Goal: Check status: Check status

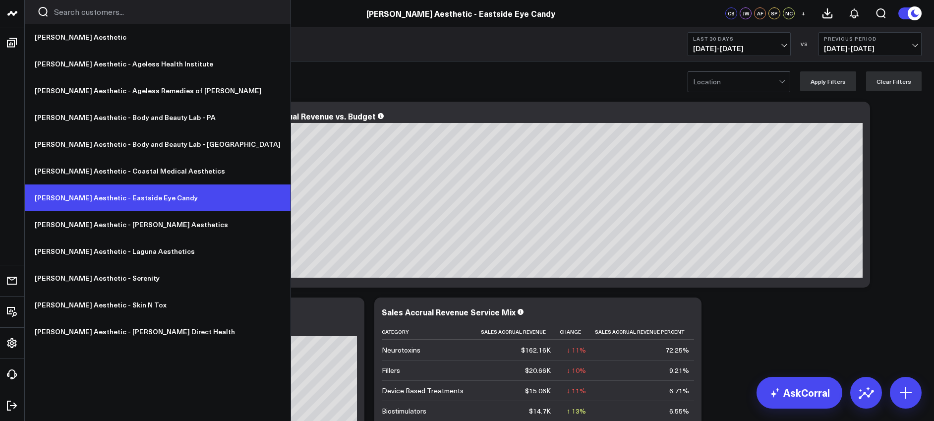
click at [98, 202] on link "[PERSON_NAME] Aesthetic - Eastside Eye Candy" at bounding box center [158, 197] width 266 height 27
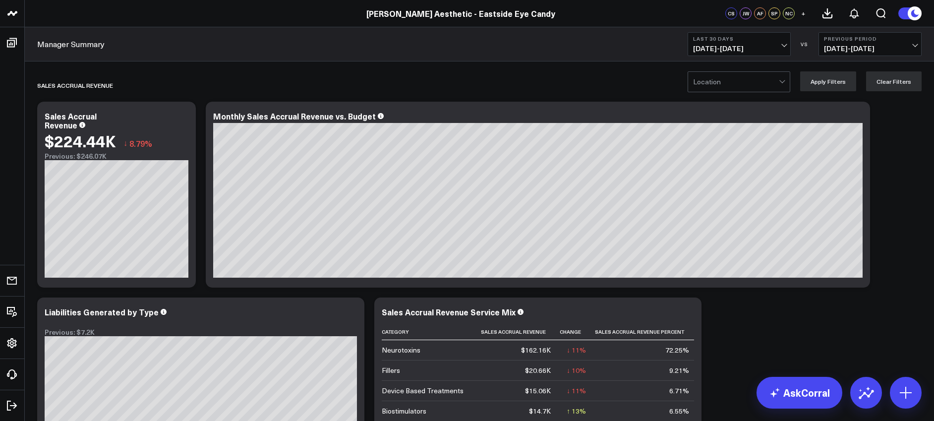
click at [729, 46] on span "09/14/25 - 10/13/25" at bounding box center [739, 49] width 92 height 8
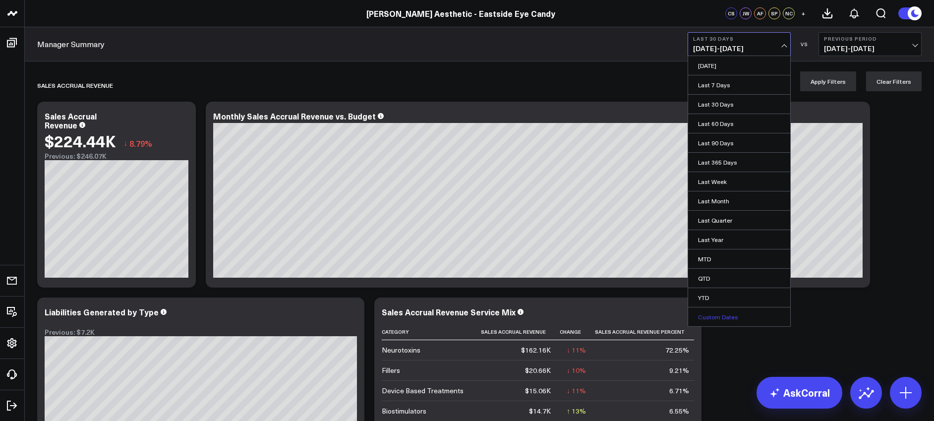
click at [723, 313] on link "Custom Dates" at bounding box center [739, 316] width 102 height 19
select select "9"
select select "2025"
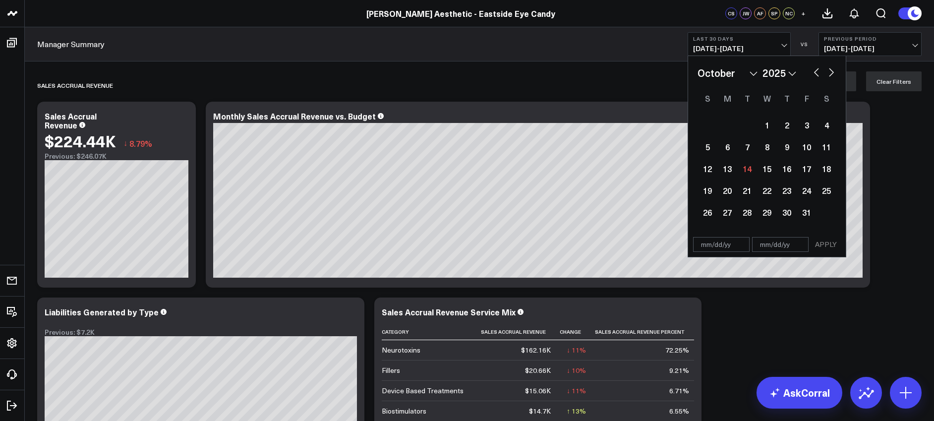
click at [787, 71] on select "2026 2025 2024 2023 2022 2021 2020 2019 2018 2017 2016 2015 2014 2013 2012 2011…" at bounding box center [780, 72] width 34 height 15
select select "9"
select select "2024"
click at [749, 72] on select "January February March April May June July August September October November De…" at bounding box center [728, 72] width 60 height 15
select select "7"
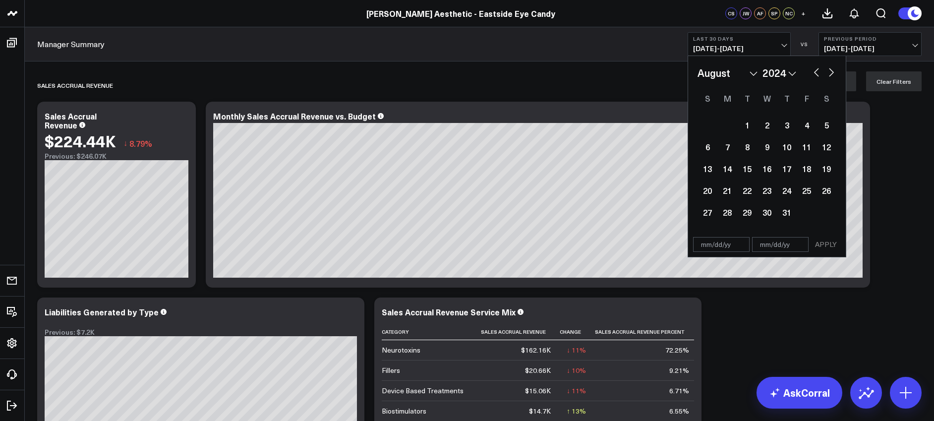
select select "2024"
click at [783, 120] on div "1" at bounding box center [787, 125] width 20 height 20
type input "08/01/24"
select select "7"
select select "2024"
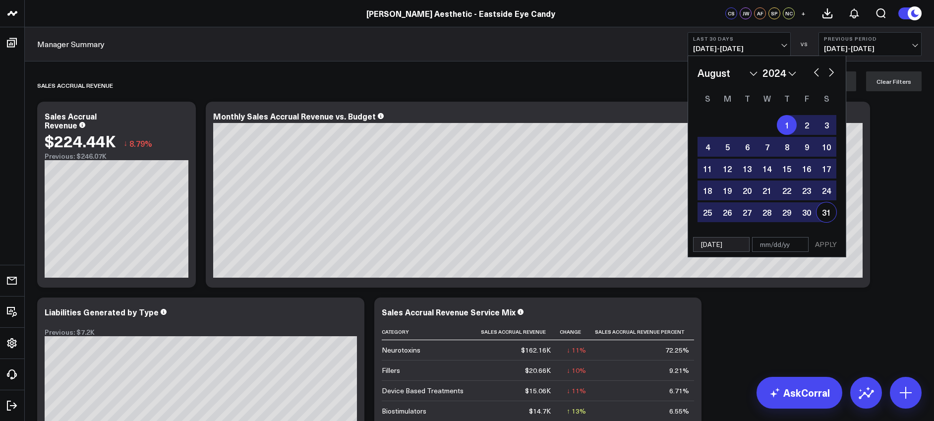
click at [824, 210] on div "31" at bounding box center [827, 212] width 20 height 20
type input "08/31/24"
select select "7"
select select "2024"
click at [823, 245] on button "APPLY" at bounding box center [826, 244] width 30 height 15
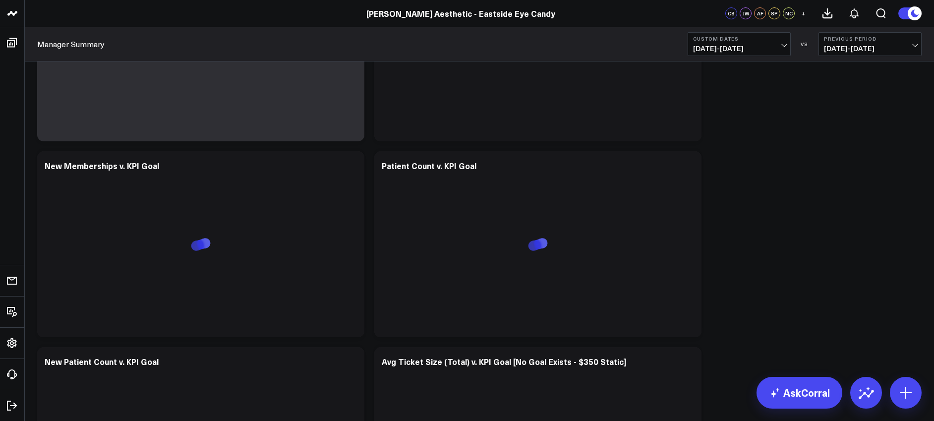
scroll to position [2268, 0]
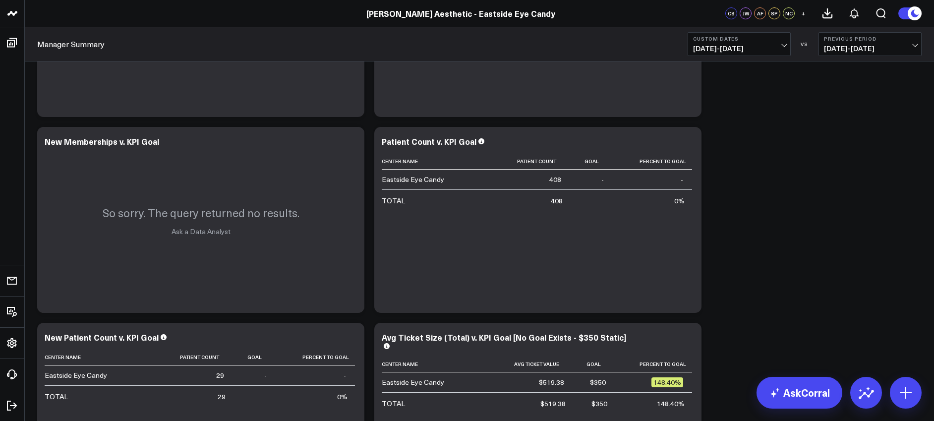
click at [739, 43] on button "Custom Dates 08/01/24 - 08/31/24" at bounding box center [739, 44] width 103 height 24
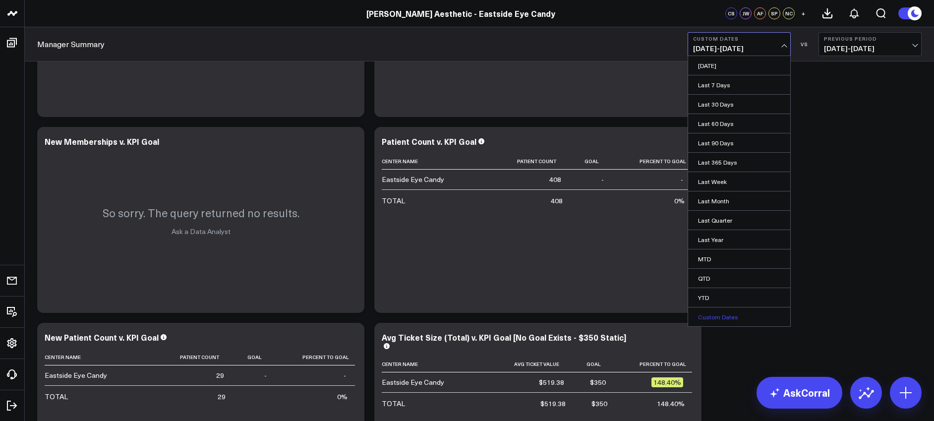
click at [723, 316] on link "Custom Dates" at bounding box center [739, 316] width 102 height 19
select select "9"
select select "2025"
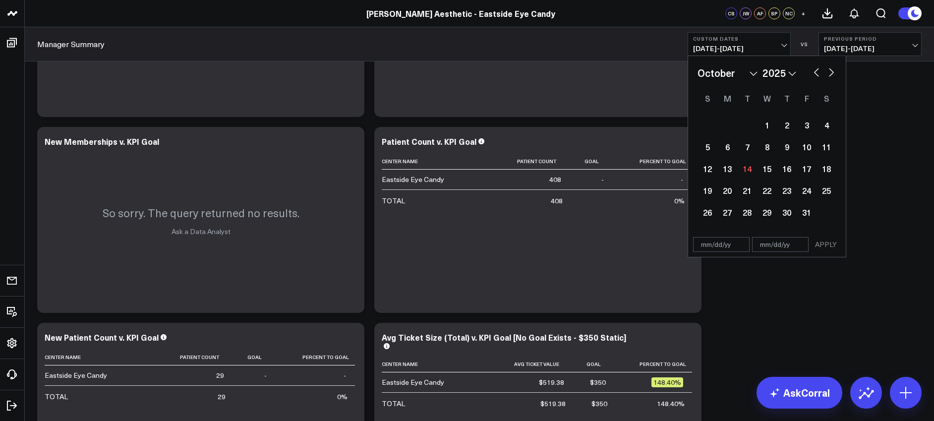
click at [750, 74] on select "January February March April May June July August September October November De…" at bounding box center [728, 72] width 60 height 15
select select "7"
select select "2025"
click at [805, 125] on div "1" at bounding box center [807, 125] width 20 height 20
type input "08/01/25"
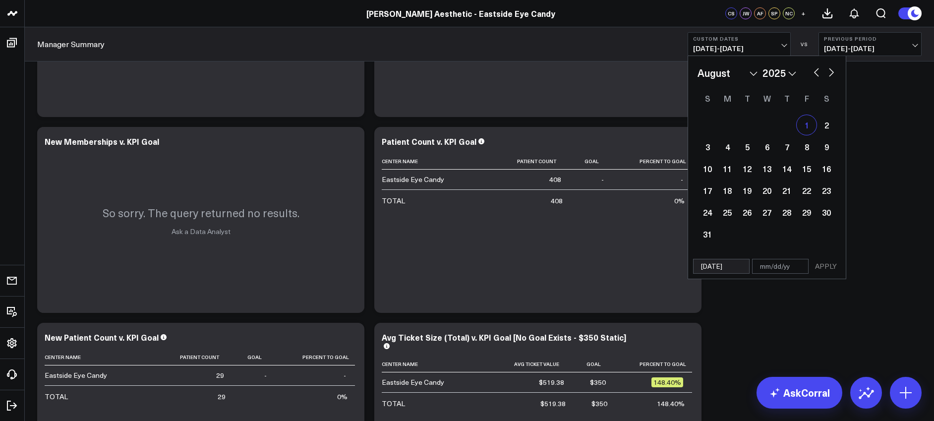
select select "7"
select select "2025"
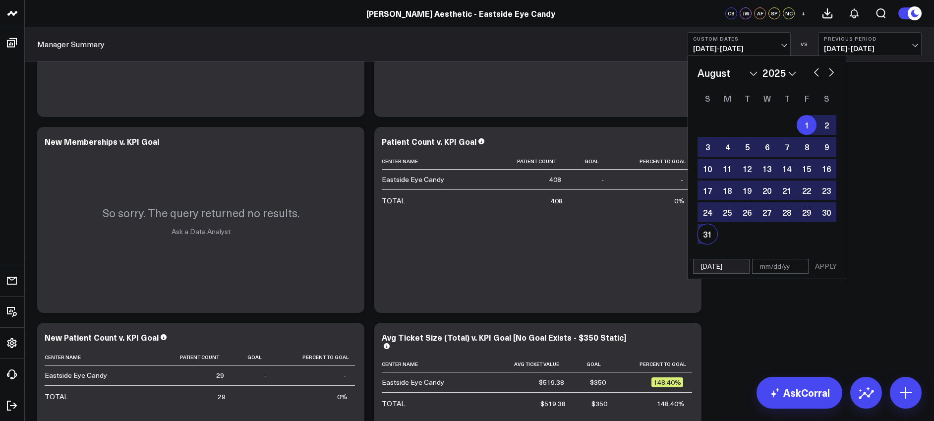
click at [705, 236] on div "31" at bounding box center [708, 234] width 20 height 20
type input "08/31/25"
select select "7"
select select "2025"
click at [822, 264] on button "APPLY" at bounding box center [826, 266] width 30 height 15
